Goal: Task Accomplishment & Management: Use online tool/utility

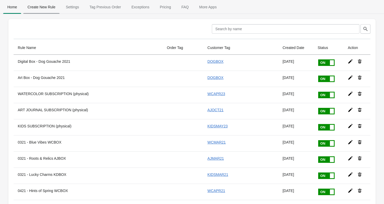
click at [47, 7] on span "Create New Rule" at bounding box center [41, 6] width 36 height 9
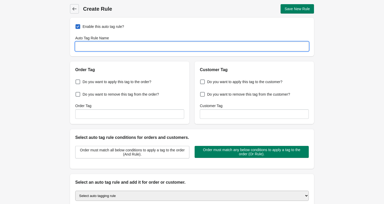
click at [91, 49] on input "Auto Tag Rule Name" at bounding box center [191, 46] width 233 height 9
paste input "GOUACHE HOLIDAY CARD MAKING BONUS"
type input "GOUACHE HOLIDAY CARD MAKING BONUS"
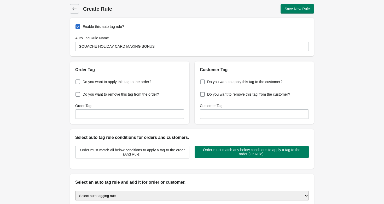
click at [201, 81] on span at bounding box center [202, 82] width 5 height 5
click at [201, 81] on input "Do you want to apply this tag to the customer?" at bounding box center [201, 80] width 0 height 0
checkbox input "true"
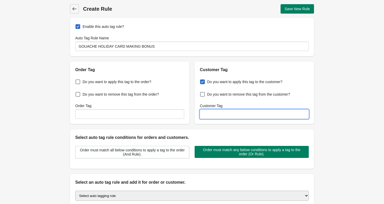
click at [225, 116] on input "Customer Tag" at bounding box center [254, 114] width 109 height 9
paste input "GOUACHEHCMBBONUS"
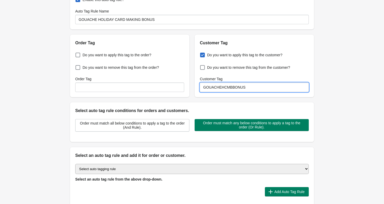
type input "GOUACHEHCMBBONUS"
click at [184, 171] on select "Select auto tagging rule Tag by order amount Tag based on the order count (Volu…" at bounding box center [191, 169] width 233 height 10
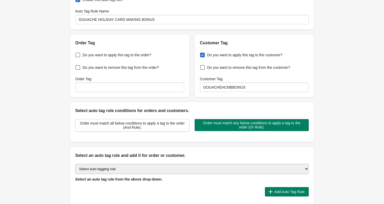
select select "23"
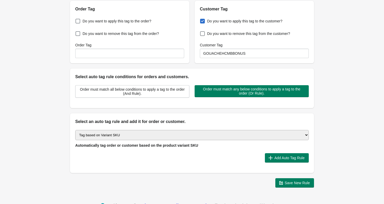
scroll to position [69, 0]
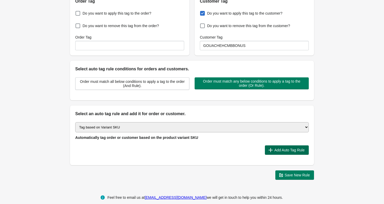
click at [265, 152] on button "Add Auto Tag Rule" at bounding box center [287, 150] width 44 height 9
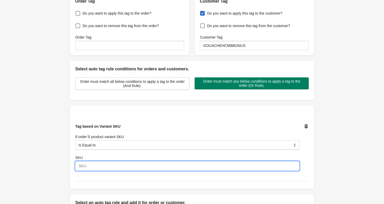
click at [113, 168] on input "SKU" at bounding box center [187, 166] width 224 height 9
paste input "GOUACHEHCMBBONUS"
type input "GOUACHEHCMBBONUS"
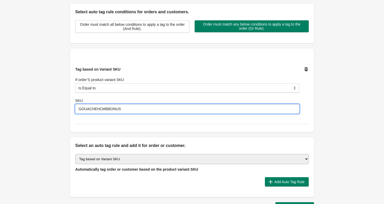
scroll to position [165, 0]
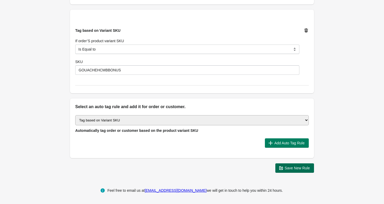
click at [283, 167] on icon "button" at bounding box center [280, 168] width 5 height 5
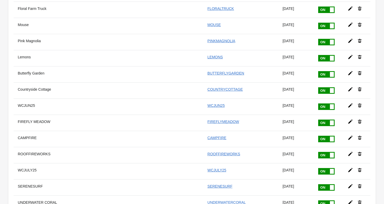
scroll to position [3869, 0]
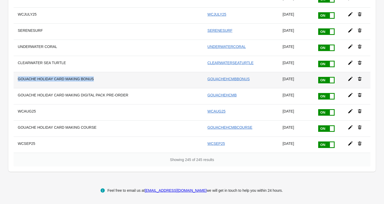
drag, startPoint x: 93, startPoint y: 78, endPoint x: 18, endPoint y: 80, distance: 75.8
click at [18, 80] on th "GOUACHE HOLIDAY CARD MAKING BONUS" at bounding box center [88, 80] width 149 height 16
copy th "GOUACHE HOLIDAY CARD MAKING BONUS"
click at [349, 80] on icon at bounding box center [350, 79] width 4 height 4
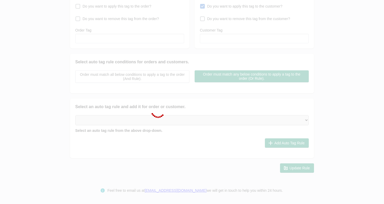
type input "GOUACHE HOLIDAY CARD MAKING BONUS"
checkbox input "true"
type input "GOUACHEHCMBBONUS"
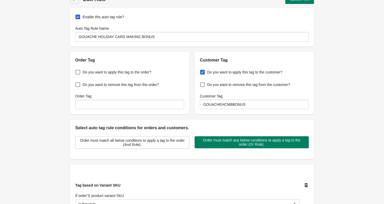
scroll to position [3, 0]
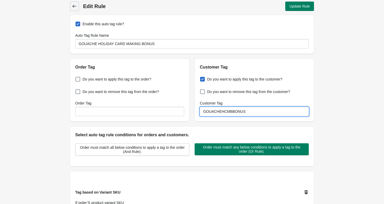
drag, startPoint x: 258, startPoint y: 112, endPoint x: 234, endPoint y: 114, distance: 24.2
click at [234, 114] on input "GOUACHEHCMBBONUS" at bounding box center [254, 111] width 109 height 9
click at [254, 111] on input "GOUACHEHCMBBONUS" at bounding box center [254, 111] width 109 height 9
drag, startPoint x: 254, startPoint y: 111, endPoint x: 191, endPoint y: 112, distance: 62.9
click at [191, 112] on div "Order Tag Do you want to apply this tag to the order? Do you want to remove thi…" at bounding box center [189, 88] width 249 height 67
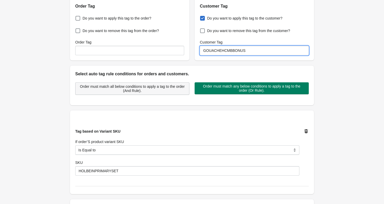
scroll to position [0, 0]
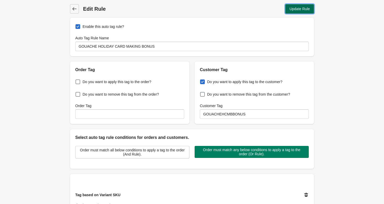
click at [290, 10] on span "Update Rule" at bounding box center [299, 9] width 20 height 4
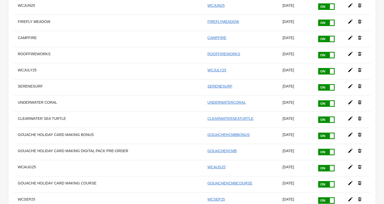
scroll to position [3885, 0]
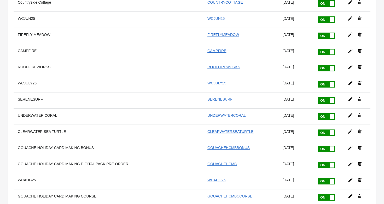
scroll to position [3885, 0]
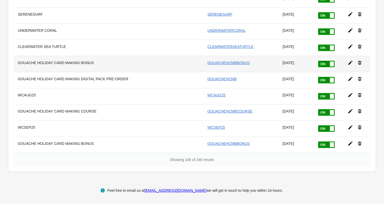
click at [79, 61] on th "GOUACHE HOLIDAY CARD MAKING BONUS" at bounding box center [88, 64] width 149 height 16
click at [348, 63] on icon at bounding box center [350, 63] width 4 height 4
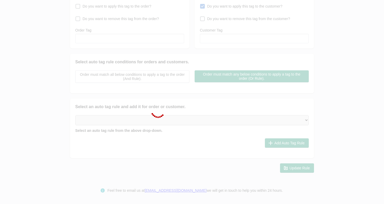
type input "GOUACHE HOLIDAY CARD MAKING BONUS"
checkbox input "true"
type input "GOUACHEHCMBBONUS"
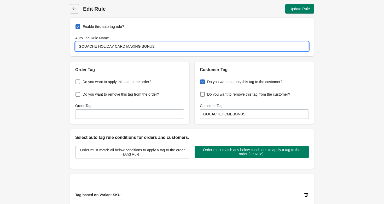
click at [140, 46] on input "GOUACHE HOLIDAY CARD MAKING BONUS" at bounding box center [191, 46] width 233 height 9
type input "GOUACHE HOLIDAY CARD MAKING PAINT BONUS"
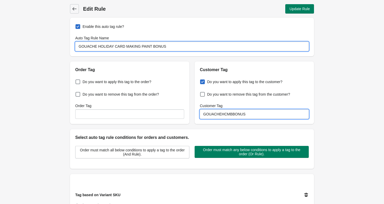
click at [232, 115] on input "GOUACHEHCMBBONUS" at bounding box center [254, 114] width 109 height 9
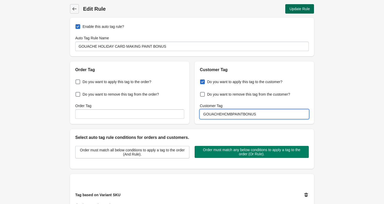
type input "GOUACHEHCMBPAINTBONUS"
click at [300, 10] on span "Update Rule" at bounding box center [299, 9] width 20 height 4
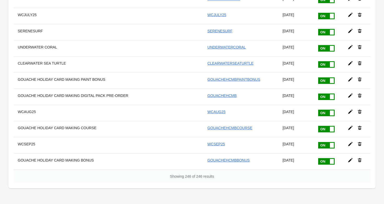
scroll to position [3885, 0]
